Goal: Task Accomplishment & Management: Use online tool/utility

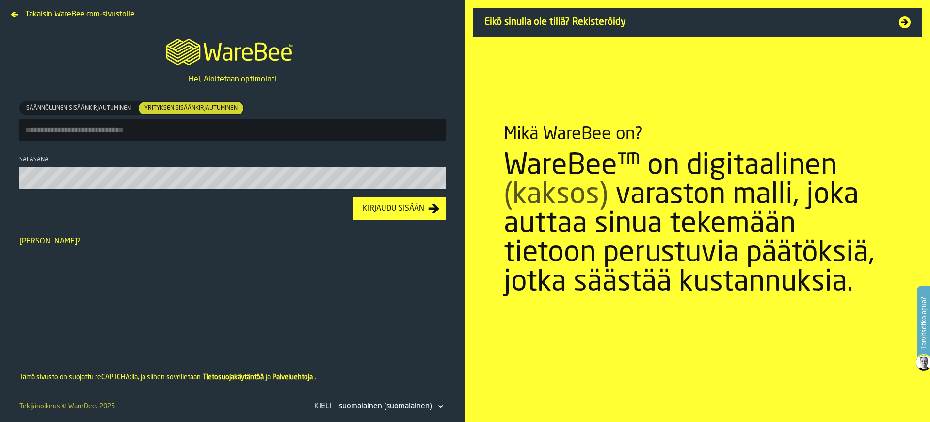
click at [144, 128] on input "Säännöllinen sisäänkirjautuminen Säännöllinen sisäänkirjautuminen Yrityksen sis…" at bounding box center [232, 129] width 426 height 21
type input "**********"
click at [353, 197] on button "Kirjaudu sisään" at bounding box center [399, 208] width 93 height 23
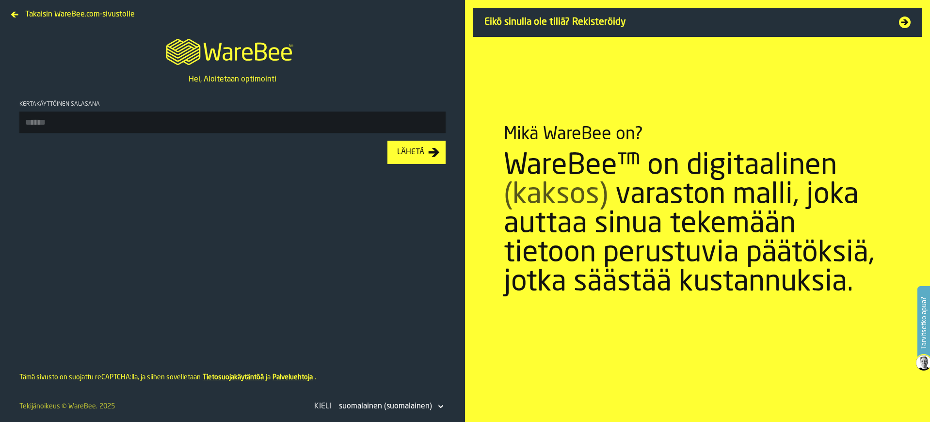
click at [108, 126] on input "Kertakäyttöinen salasana" at bounding box center [232, 122] width 426 height 21
type input "******"
click at [387, 141] on button "Lähetä" at bounding box center [416, 152] width 58 height 23
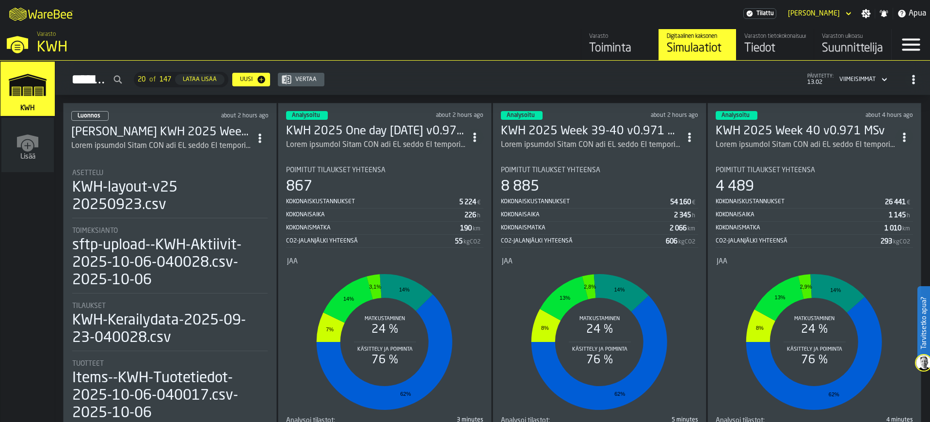
click at [798, 132] on h3 "KWH 2025 Week 40 v0.971 MSv" at bounding box center [806, 132] width 180 height 16
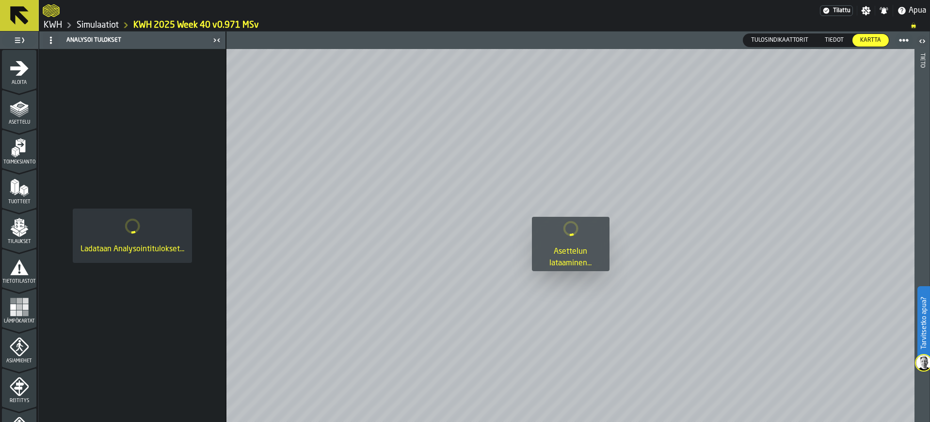
click at [24, 19] on icon at bounding box center [19, 15] width 18 height 18
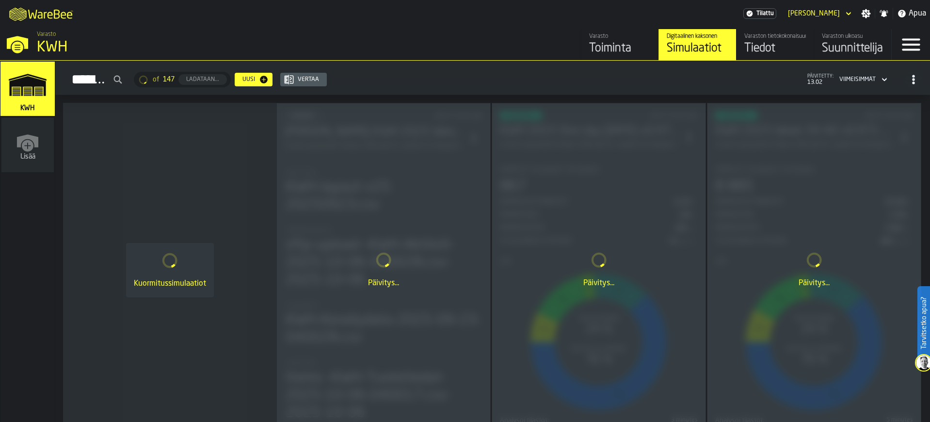
click at [841, 48] on div "Suunnittelija" at bounding box center [853, 49] width 62 height 16
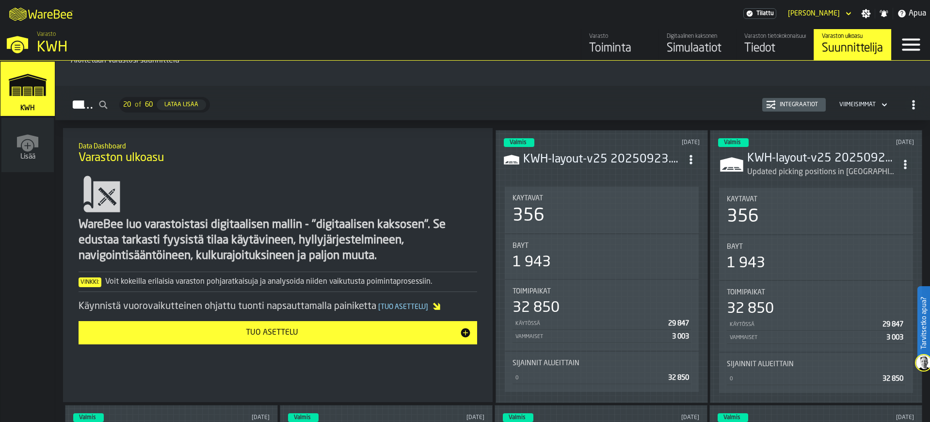
scroll to position [194, 0]
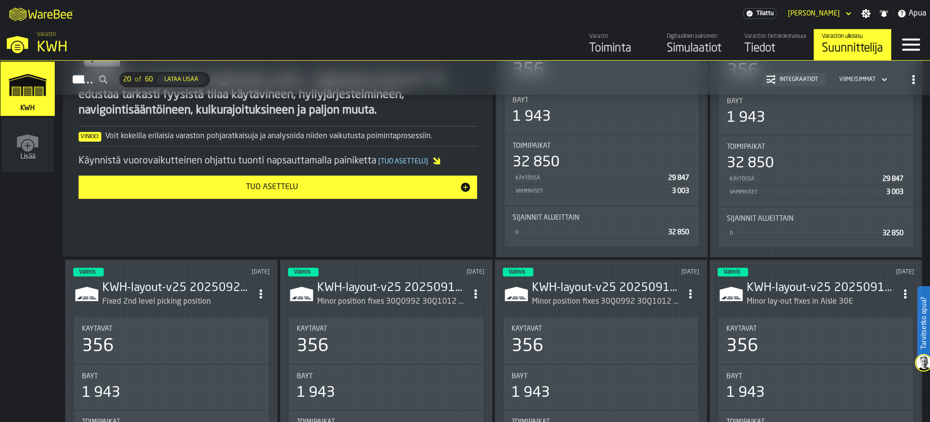
click at [610, 45] on div "Toiminta" at bounding box center [620, 49] width 62 height 16
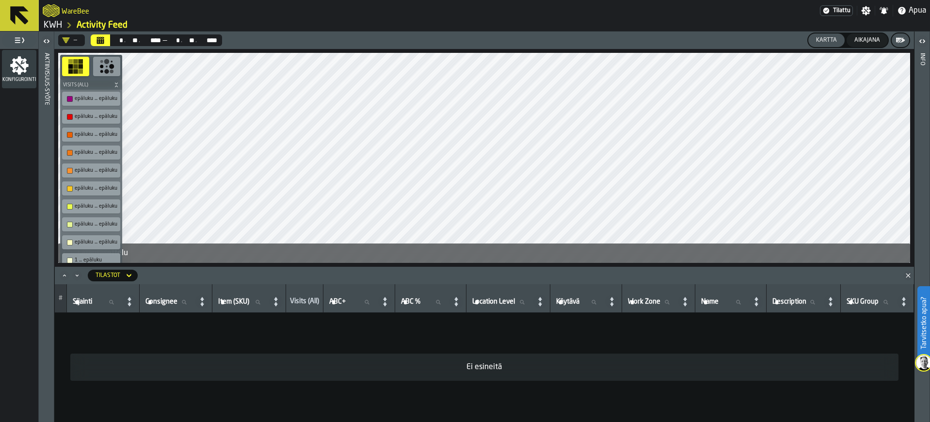
click at [199, 15] on div "WareBee" at bounding box center [431, 10] width 777 height 17
click at [14, 18] on icon at bounding box center [19, 15] width 18 height 18
click at [24, 19] on icon at bounding box center [19, 15] width 18 height 18
click at [69, 12] on h2 "WareBee" at bounding box center [76, 11] width 28 height 10
click at [53, 24] on link "KWH" at bounding box center [53, 25] width 18 height 11
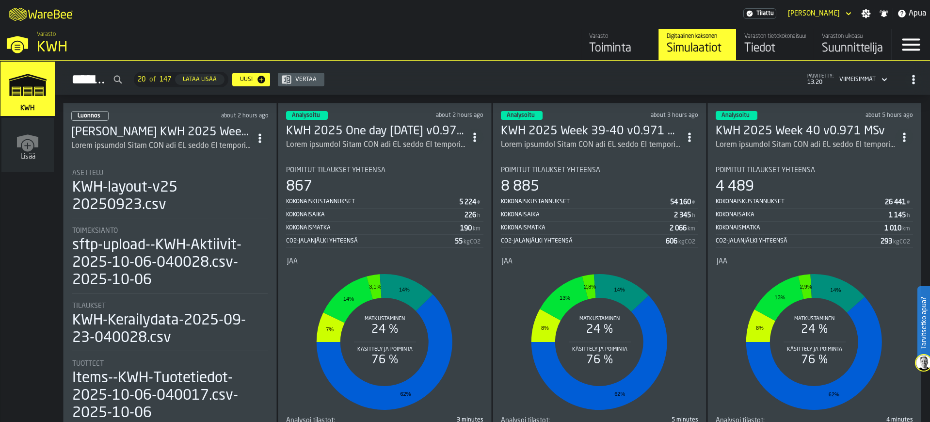
click at [581, 132] on h3 "KWH 2025 Week 39-40 v0.971 MSv" at bounding box center [591, 132] width 180 height 16
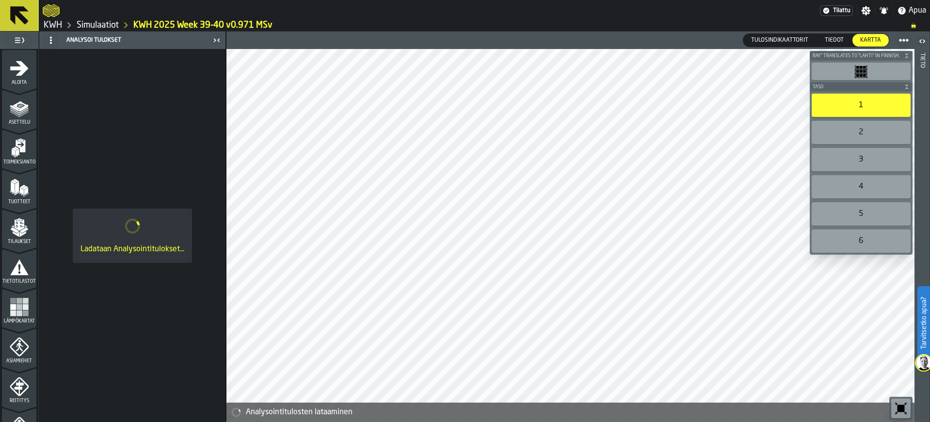
scroll to position [194, 0]
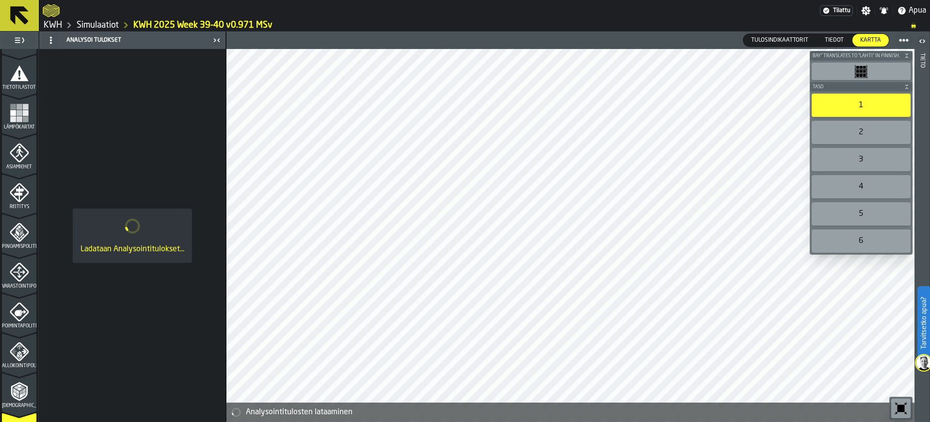
click at [19, 115] on rect "menu Lämpökartat" at bounding box center [19, 113] width 6 height 6
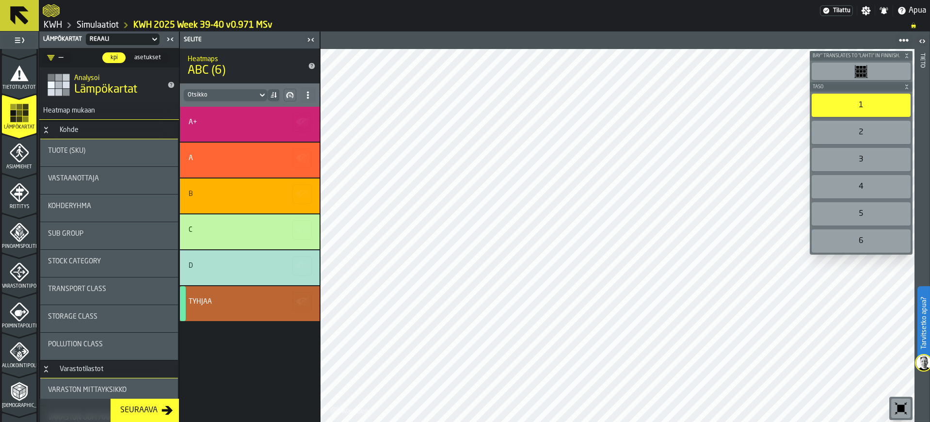
click at [81, 177] on span "Vastaanottaja" at bounding box center [73, 179] width 51 height 8
drag, startPoint x: 81, startPoint y: 177, endPoint x: 80, endPoint y: 203, distance: 26.2
click at [81, 177] on span "Vastaanottaja" at bounding box center [73, 179] width 51 height 8
click at [79, 203] on span "Kohderyhmä" at bounding box center [69, 206] width 43 height 8
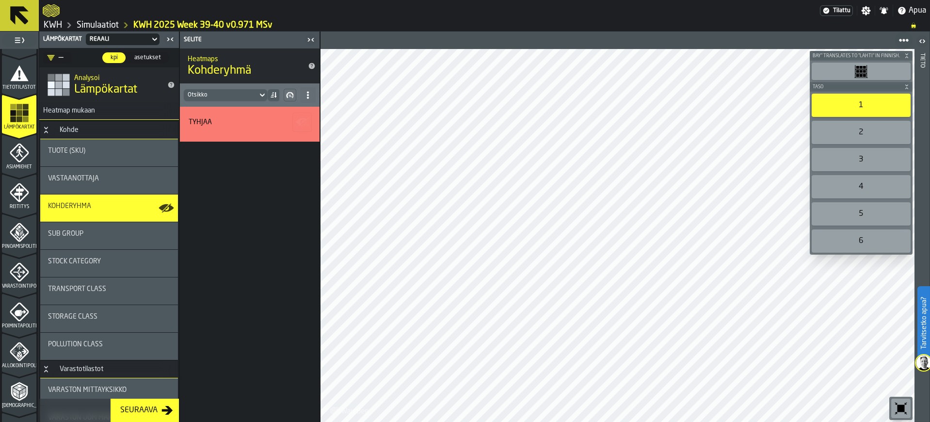
click at [84, 183] on div "Vastaanottaja" at bounding box center [109, 181] width 122 height 12
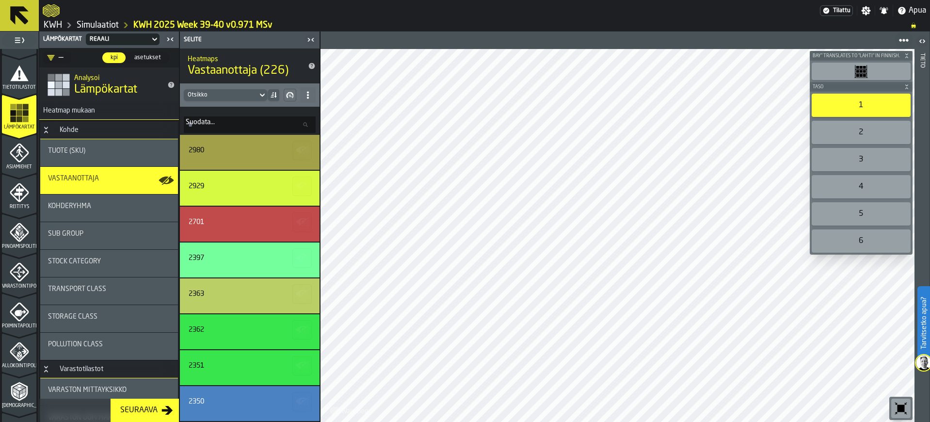
click at [860, 125] on div "2" at bounding box center [861, 132] width 99 height 23
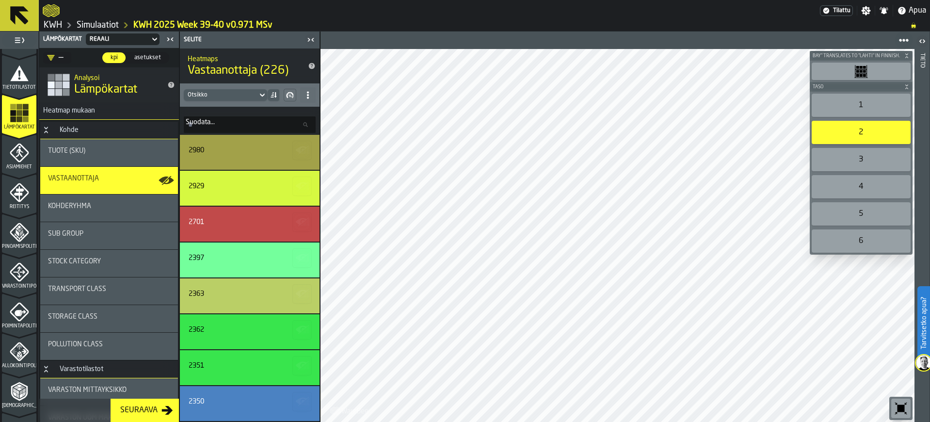
click at [852, 101] on div "1" at bounding box center [861, 105] width 99 height 23
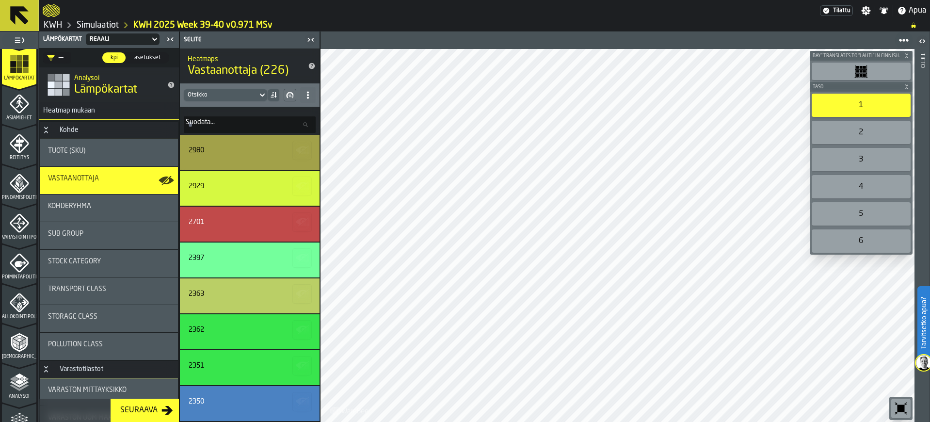
scroll to position [344, 0]
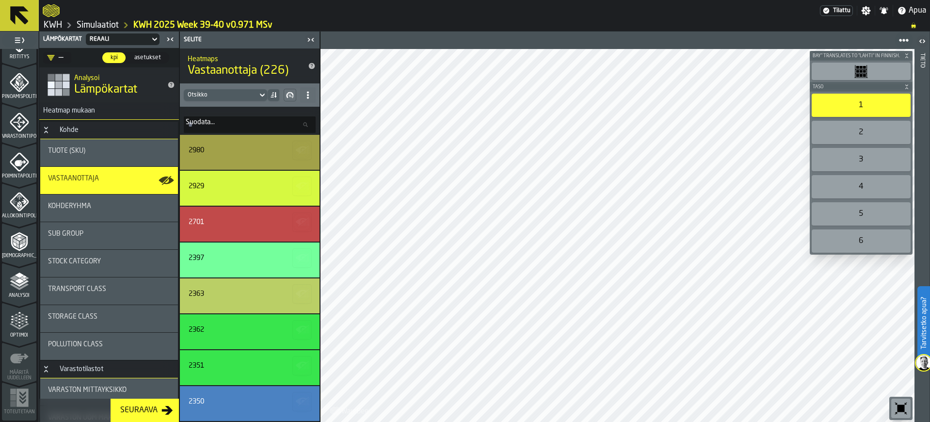
click at [13, 287] on polyline "menu Analysoi" at bounding box center [19, 287] width 19 height 7
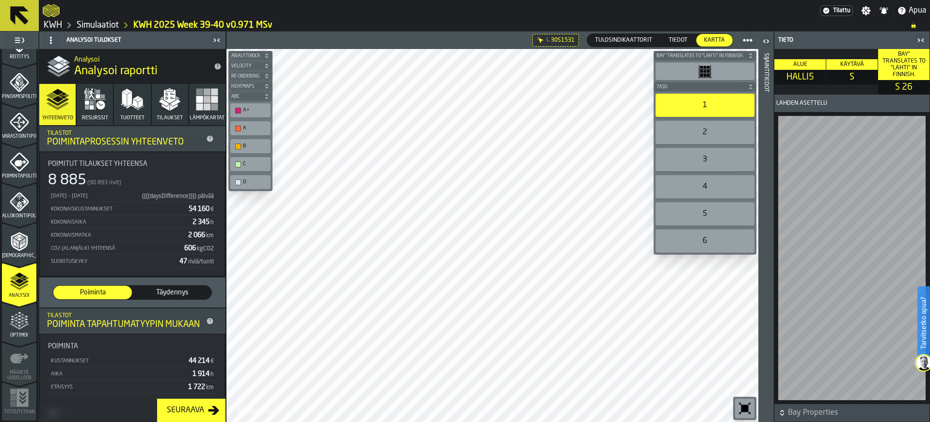
click at [162, 101] on polygon "button" at bounding box center [164, 102] width 10 height 7
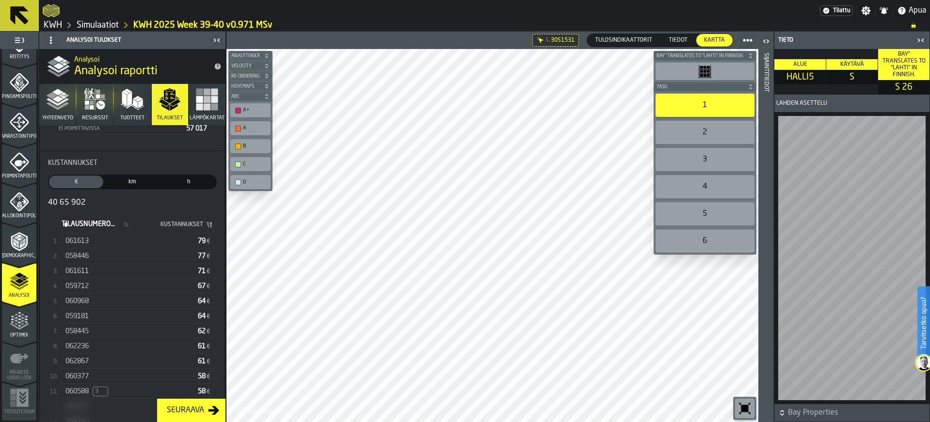
scroll to position [145, 0]
click at [96, 307] on div "060968" at bounding box center [129, 304] width 129 height 8
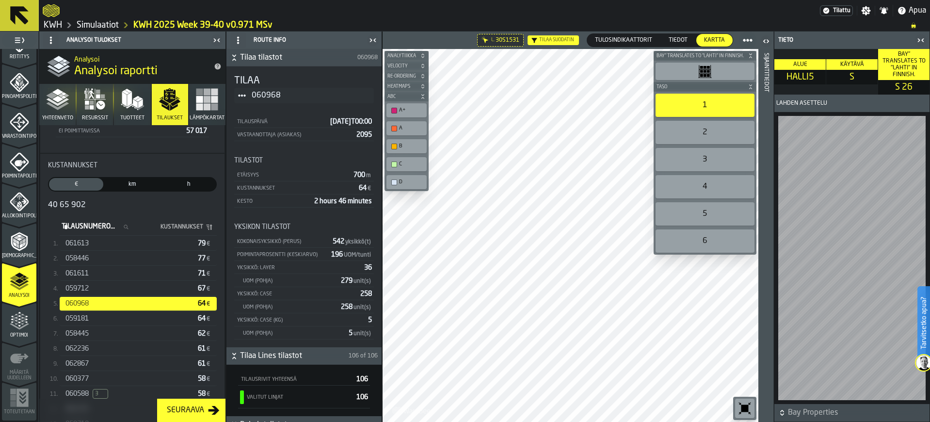
click at [92, 103] on icon "button" at bounding box center [92, 102] width 4 height 4
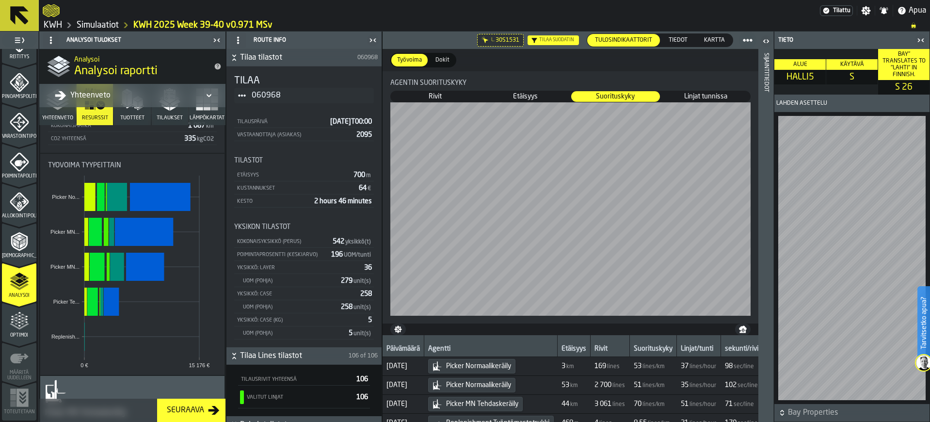
scroll to position [0, 0]
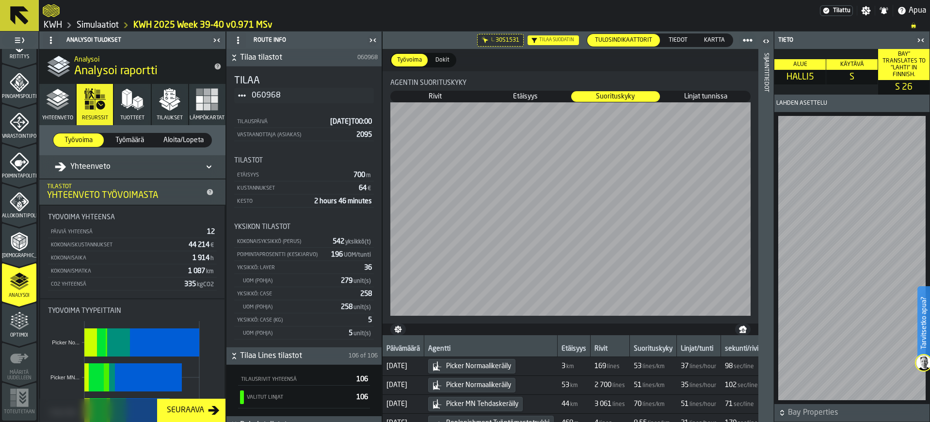
click at [52, 96] on polygon "button" at bounding box center [51, 95] width 11 height 6
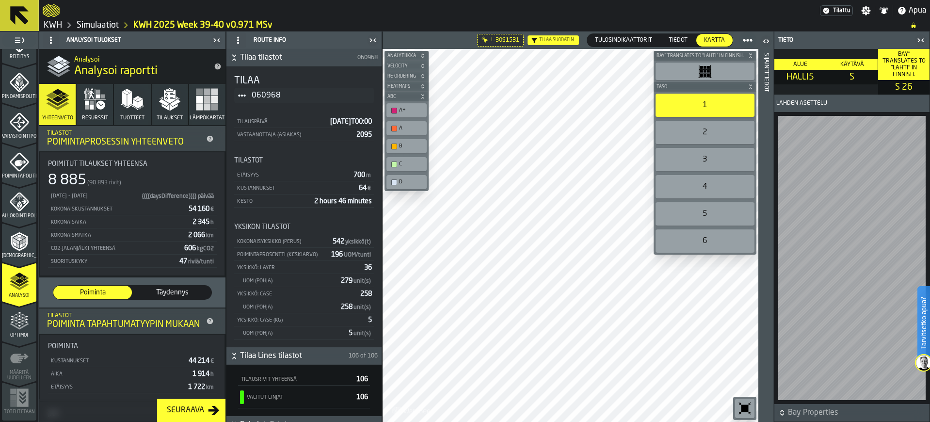
click at [93, 100] on icon "button" at bounding box center [94, 99] width 23 height 23
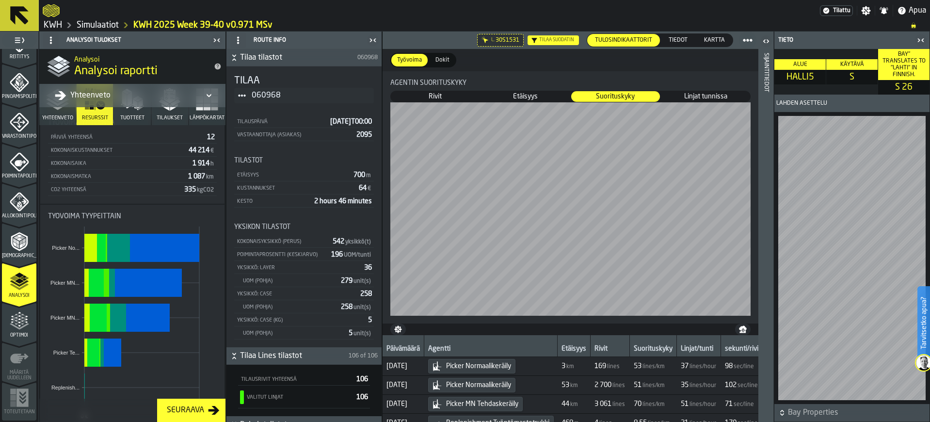
scroll to position [103, 0]
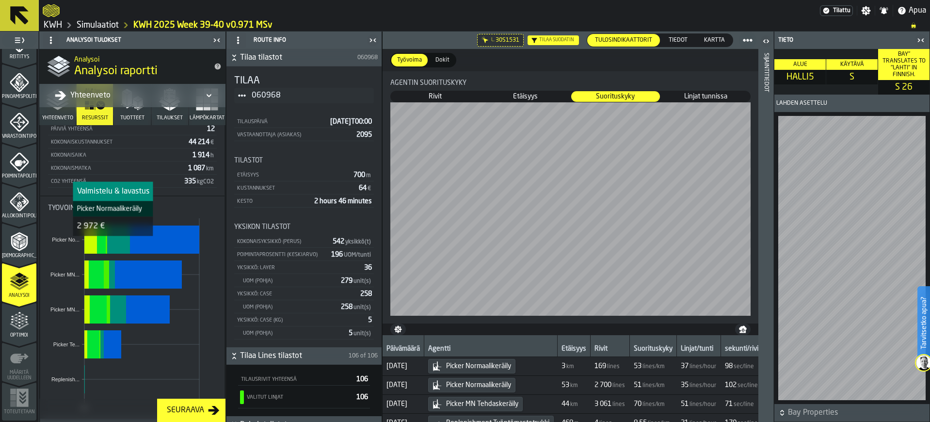
click at [120, 239] on rect "stat-Työvoima tyypeittäin" at bounding box center [118, 239] width 23 height 28
click at [134, 110] on icon "button" at bounding box center [132, 99] width 23 height 23
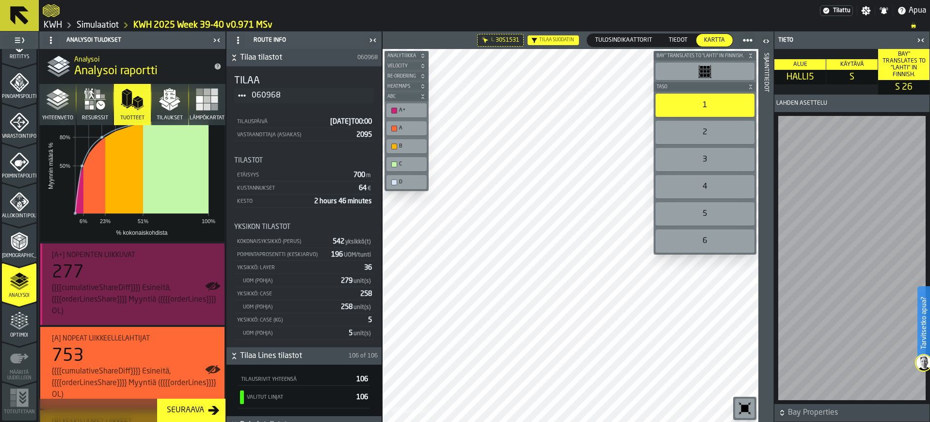
scroll to position [48, 0]
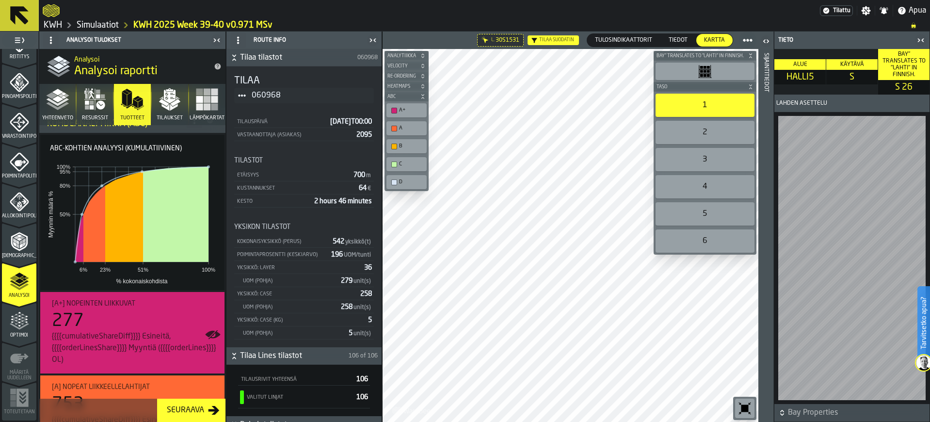
click at [204, 104] on rect "button" at bounding box center [207, 106] width 7 height 7
